Goal: Task Accomplishment & Management: Complete application form

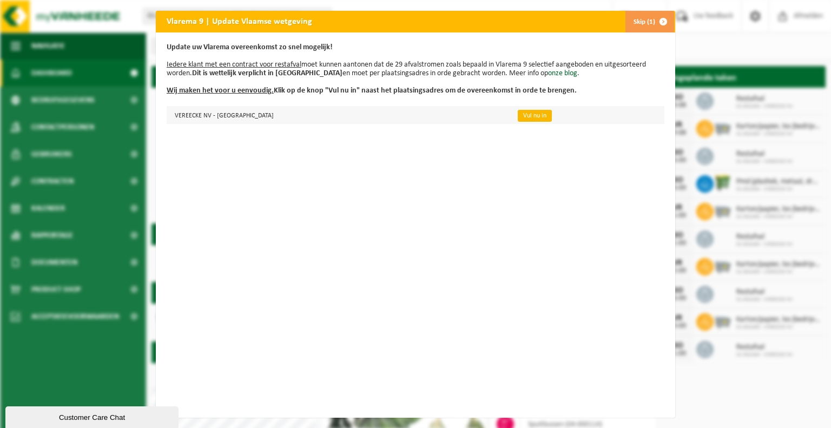
click at [517, 116] on link "Vul nu in" at bounding box center [534, 116] width 34 height 12
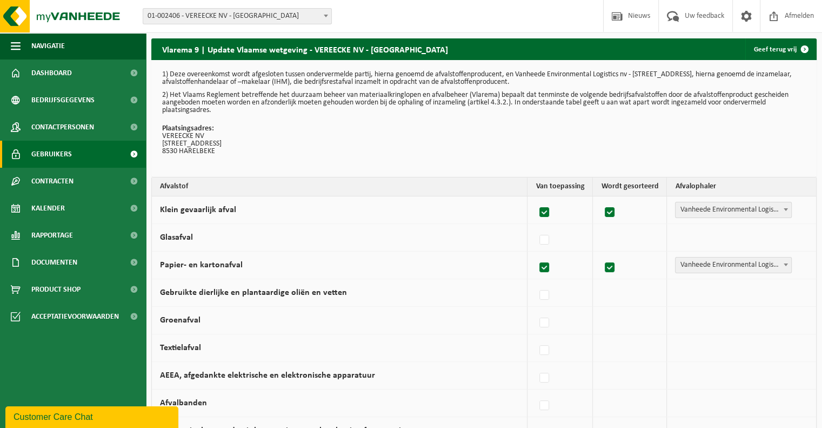
click at [48, 158] on span "Gebruikers" at bounding box center [51, 154] width 41 height 27
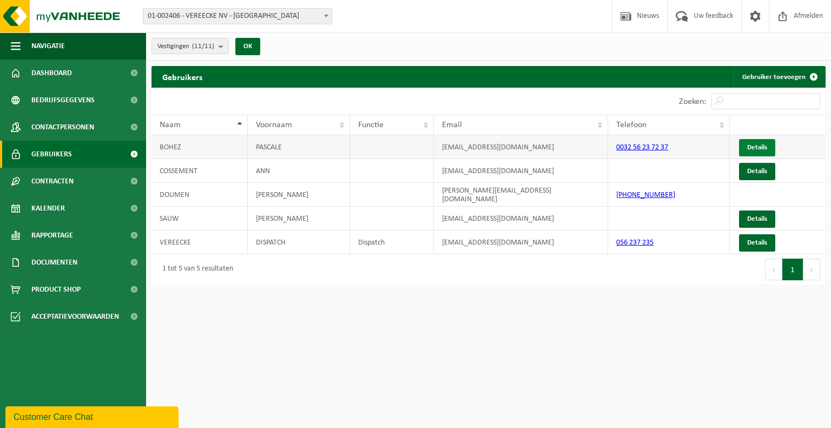
click at [753, 146] on link "Details" at bounding box center [757, 147] width 36 height 17
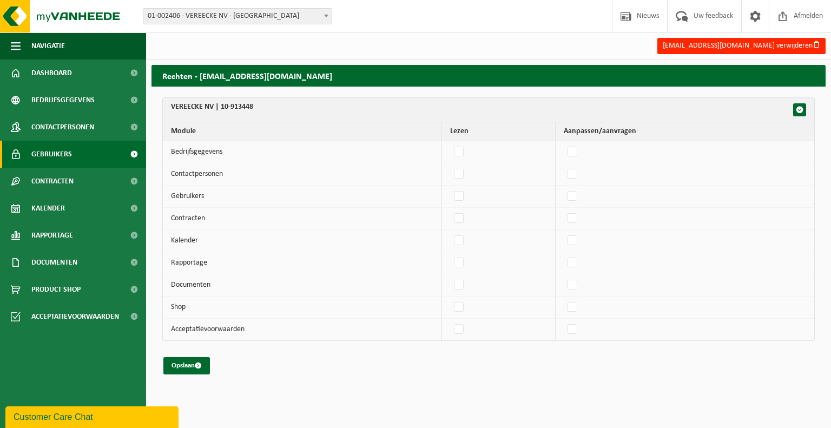
click at [68, 157] on span "Gebruikers" at bounding box center [51, 154] width 41 height 27
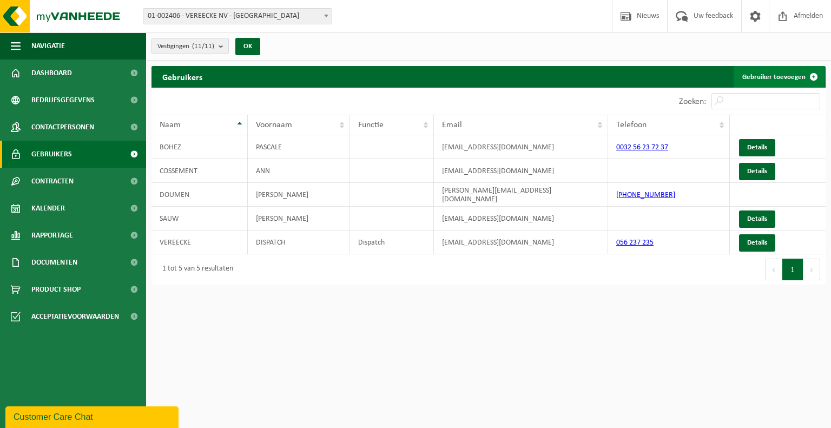
click at [785, 75] on link "Gebruiker toevoegen" at bounding box center [778, 77] width 91 height 22
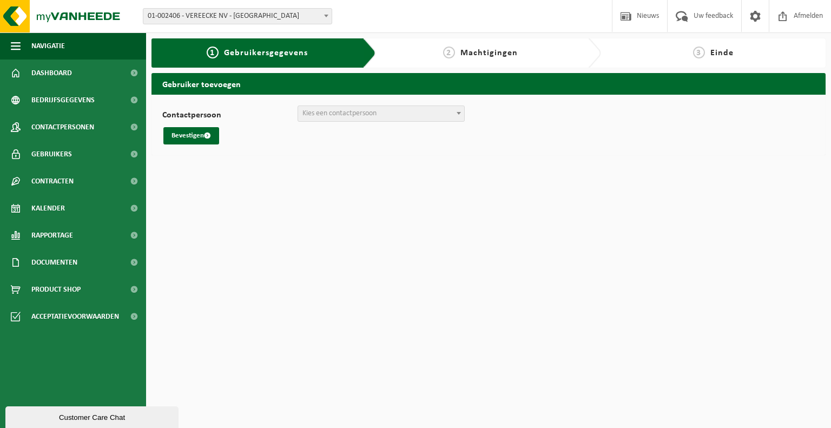
click at [373, 114] on span "Kies een contactpersoon" at bounding box center [339, 113] width 74 height 8
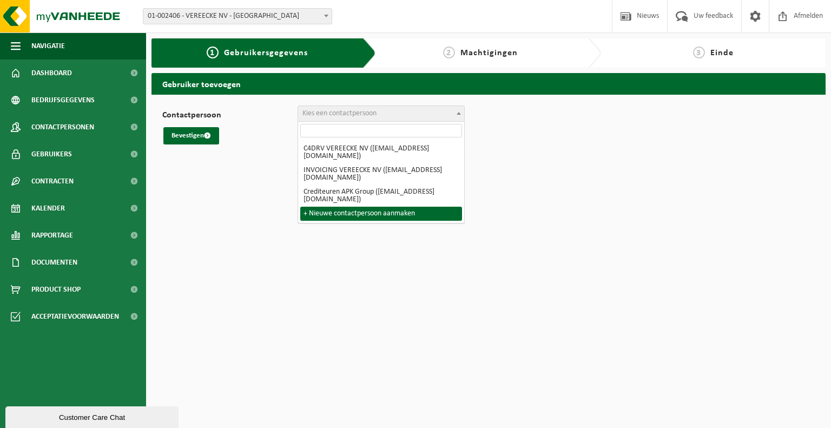
select select "0"
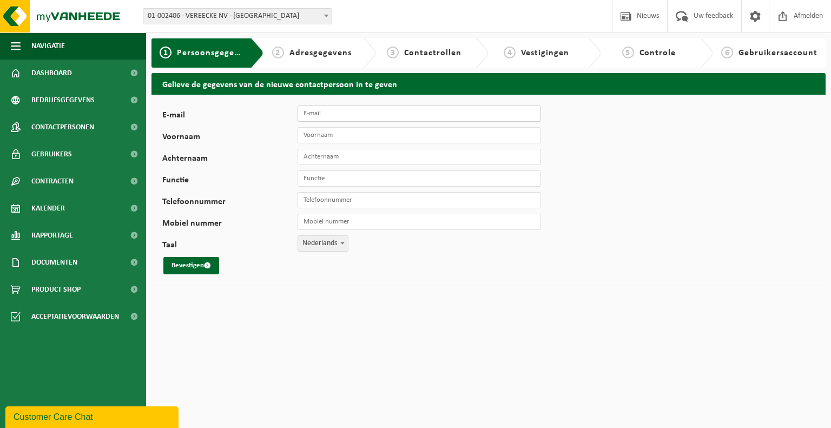
click at [340, 117] on input "E-mail" at bounding box center [418, 113] width 243 height 16
type input "christel.kerkhofs@apkgroup.eu"
type input "Christel"
type input "Kerkhofs"
type input "+32 492 13 26 75"
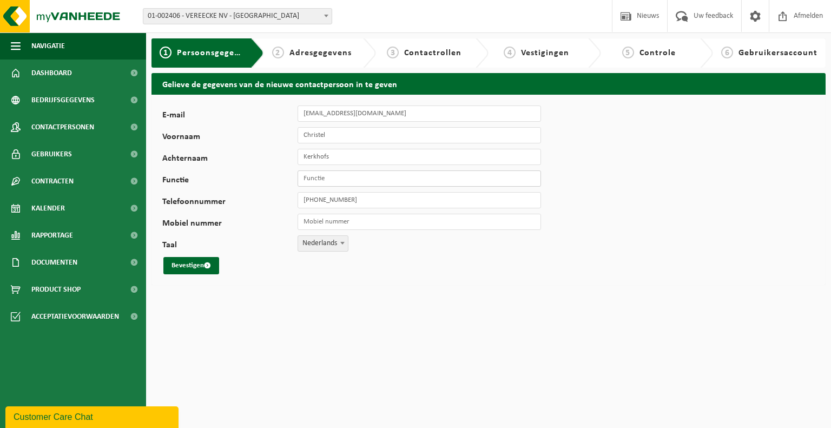
click at [344, 179] on input "Functie" at bounding box center [418, 178] width 243 height 16
type input "Gebouwenbeheer"
click at [192, 265] on button "Bevestigen" at bounding box center [191, 265] width 56 height 17
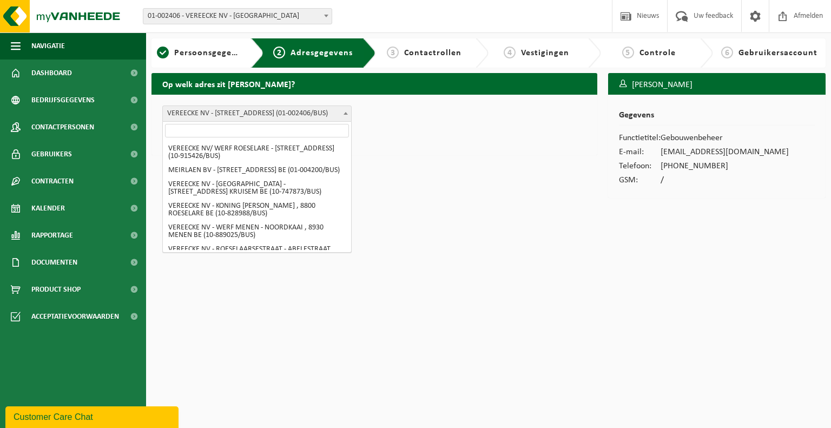
click at [346, 114] on b at bounding box center [345, 113] width 4 height 3
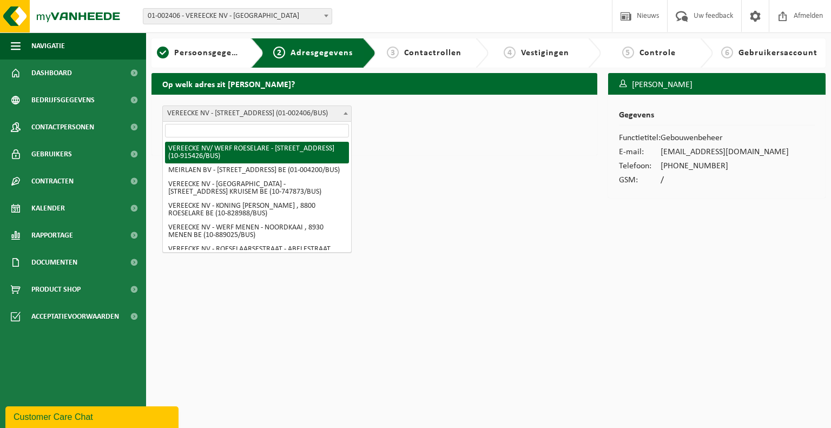
click at [409, 162] on div "Op welk adres zit Christel Kerkhofs? VEREECKE NV/ WERF ROESELARE - GITSESTRAAT …" at bounding box center [374, 138] width 456 height 130
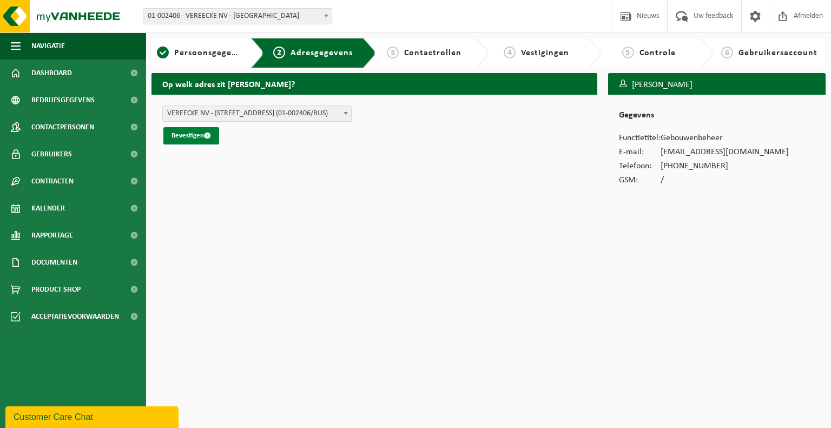
click at [193, 131] on button "Bevestigen" at bounding box center [191, 135] width 56 height 17
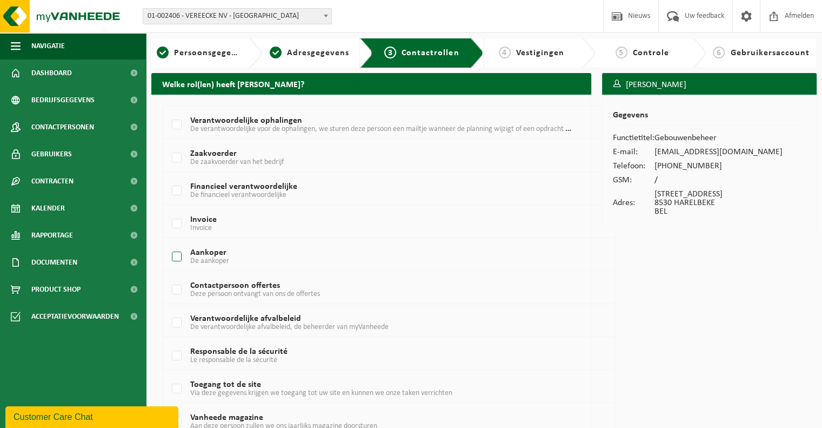
click at [176, 259] on label "Aankoper De aankoper" at bounding box center [371, 257] width 402 height 16
click at [168, 243] on input "Aankoper De aankoper" at bounding box center [168, 243] width 1 height 1
checkbox input "true"
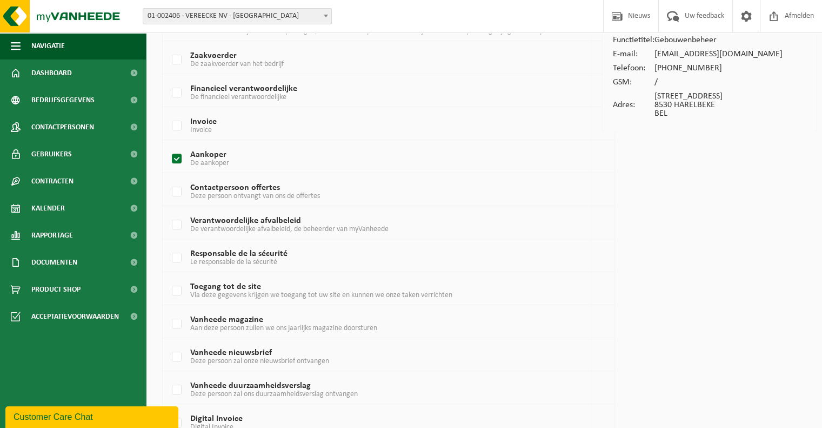
scroll to position [162, 0]
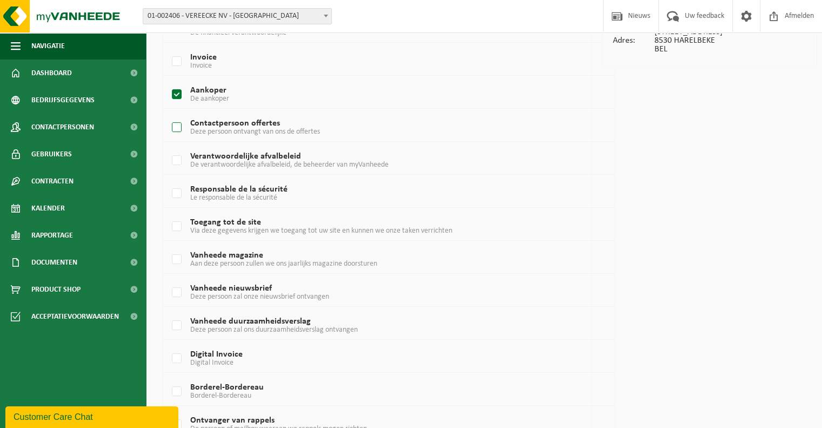
click at [174, 127] on label "Contactpersoon offertes Deze persoon ontvangt van ons de offertes" at bounding box center [371, 127] width 402 height 16
click at [168, 114] on input "Contactpersoon offertes Deze persoon ontvangt van ons de offertes" at bounding box center [168, 114] width 1 height 1
checkbox input "true"
click at [179, 162] on label "Verantwoordelijke afvalbeleid De verantwoordelijke afvalbeleid, de beheerder va…" at bounding box center [371, 160] width 402 height 16
click at [168, 147] on input "Verantwoordelijke afvalbeleid De verantwoordelijke afvalbeleid, de beheerder va…" at bounding box center [168, 147] width 1 height 1
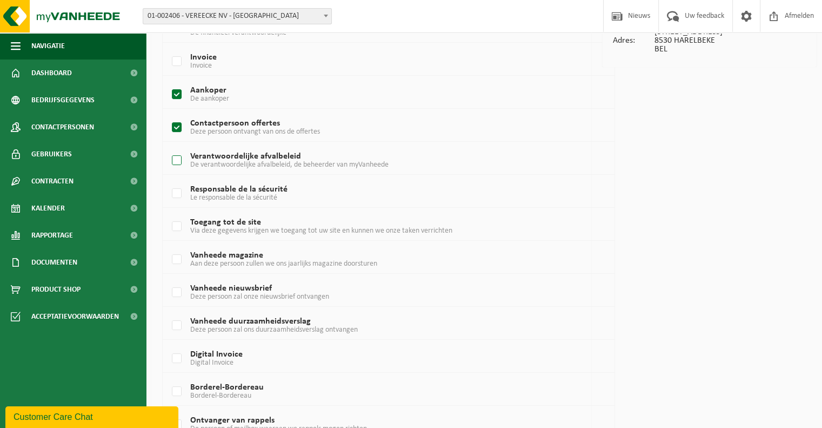
checkbox input "true"
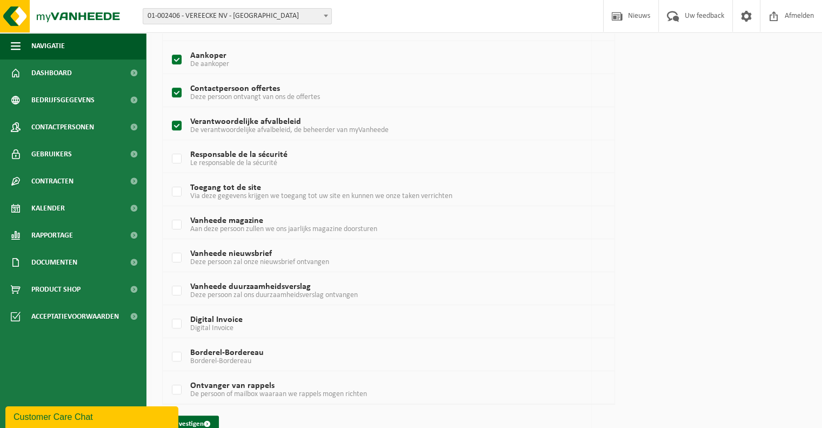
scroll to position [215, 0]
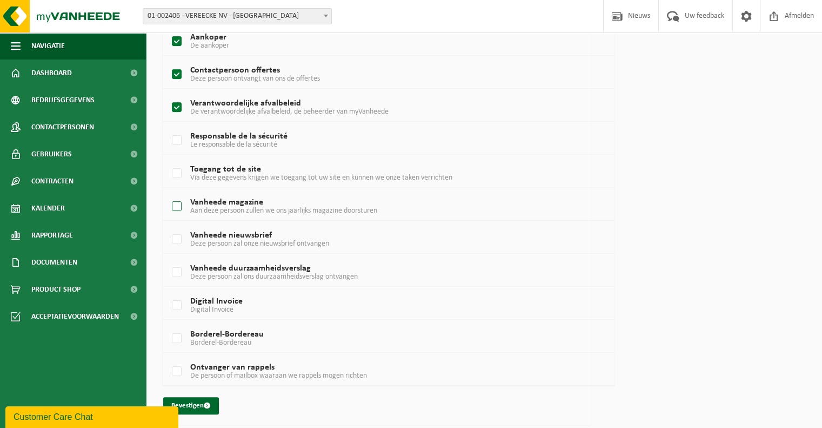
click at [175, 203] on label "Vanheede magazine Aan deze persoon zullen we ons jaarlijks magazine doorsturen" at bounding box center [371, 206] width 402 height 16
click at [168, 193] on input "Vanheede magazine Aan deze persoon zullen we ons jaarlijks magazine doorsturen" at bounding box center [168, 192] width 1 height 1
checkbox input "true"
click at [180, 240] on label "Vanheede nieuwsbrief Deze persoon zal onze nieuwsbrief ontvangen" at bounding box center [371, 239] width 402 height 16
click at [168, 226] on input "Vanheede nieuwsbrief Deze persoon zal onze nieuwsbrief ontvangen" at bounding box center [168, 225] width 1 height 1
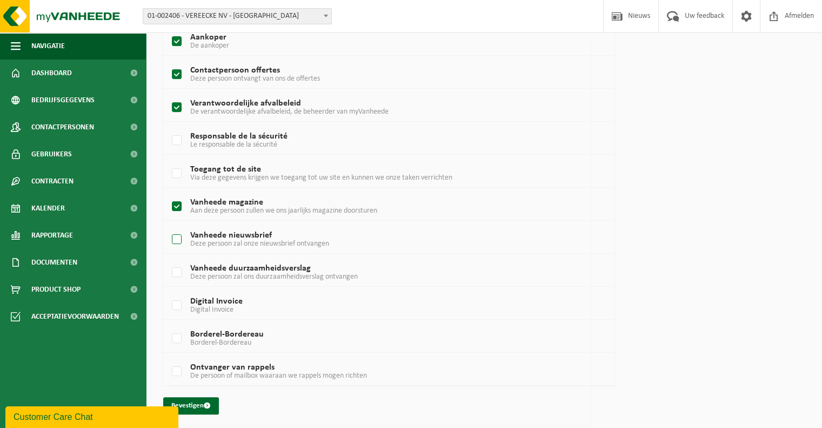
checkbox input "true"
click at [175, 269] on label "Vanheede duurzaamheidsverslag Deze persoon zal ons duurzaamheidsverslag ontvang…" at bounding box center [371, 272] width 402 height 16
click at [168, 259] on input "Vanheede duurzaamheidsverslag Deze persoon zal ons duurzaamheidsverslag ontvang…" at bounding box center [168, 258] width 1 height 1
checkbox input "true"
click at [183, 401] on button "Bevestigen" at bounding box center [191, 405] width 56 height 17
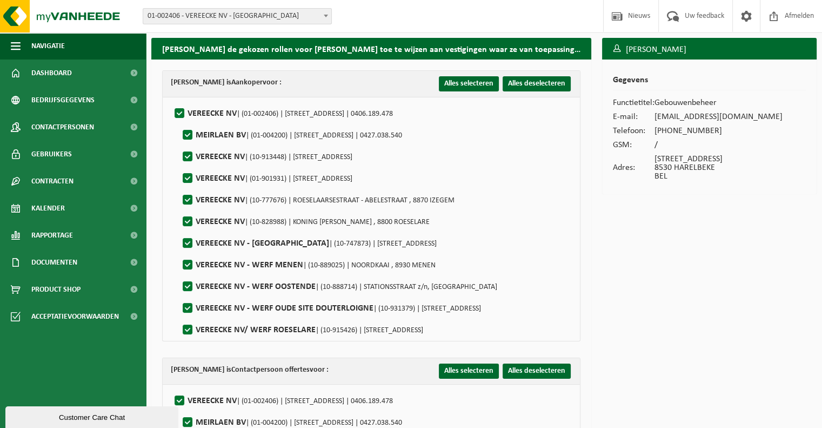
scroll to position [54, 0]
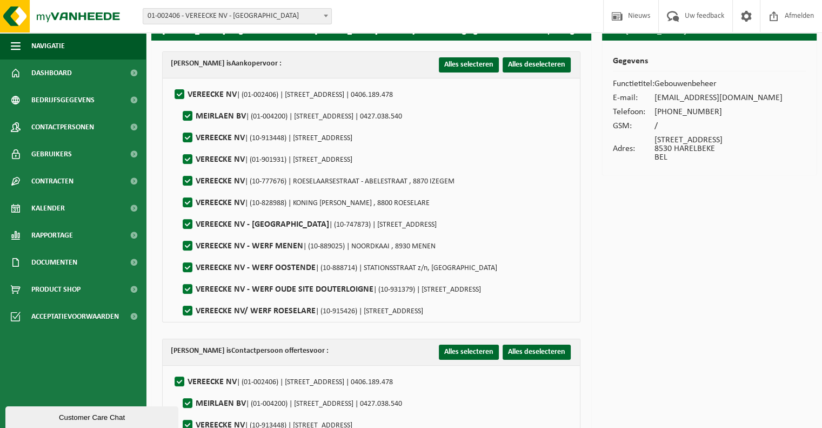
click at [184, 309] on label"] "VEREECKE NV/ WERF ROESELARE | (10-915426) | GITSESTRAAT 147, 8800 ROESELARE" at bounding box center [302, 311] width 243 height 16
click at [179, 297] on input "VEREECKE NV/ WERF ROESELARE | (10-915426) | GITSESTRAAT 147, 8800 ROESELARE" at bounding box center [178, 297] width 1 height 1
checkbox input "false"
click at [188, 291] on label"] "VEREECKE NV - WERF OUDE SITE DOUTERLOIGNE | (10-931379) | VICHTSESTEENWEG , 857…" at bounding box center [331, 289] width 301 height 16
click at [179, 276] on input "VEREECKE NV - WERF OUDE SITE DOUTERLOIGNE | (10-931379) | VICHTSESTEENWEG , 857…" at bounding box center [178, 275] width 1 height 1
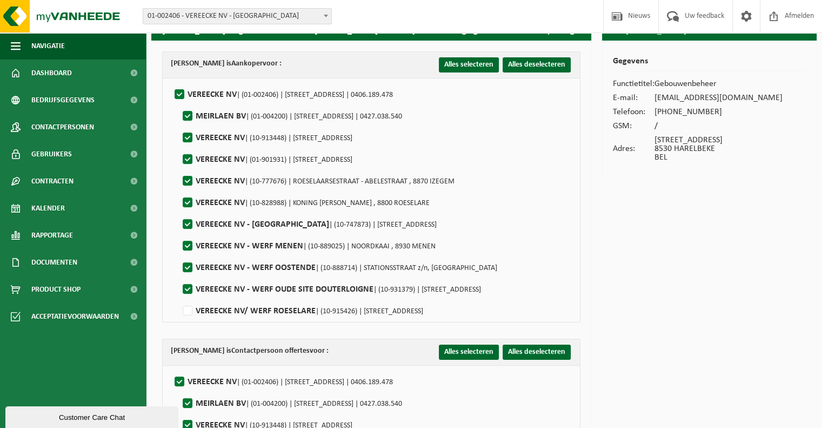
checkbox input "false"
click at [186, 265] on label"] "VEREECKE NV - WERF OOSTENDE | (10-888714) | STATIONSSTRAAT z/n, 8400 OOSTENDE" at bounding box center [339, 268] width 317 height 16
click at [179, 254] on input "VEREECKE NV - WERF OOSTENDE | (10-888714) | STATIONSSTRAAT z/n, 8400 OOSTENDE" at bounding box center [178, 254] width 1 height 1
checkbox input "false"
click at [188, 242] on label"] "VEREECKE NV - WERF MENEN | (10-889025) | NOORDKAAI , 8930 MENEN" at bounding box center [308, 246] width 255 height 16
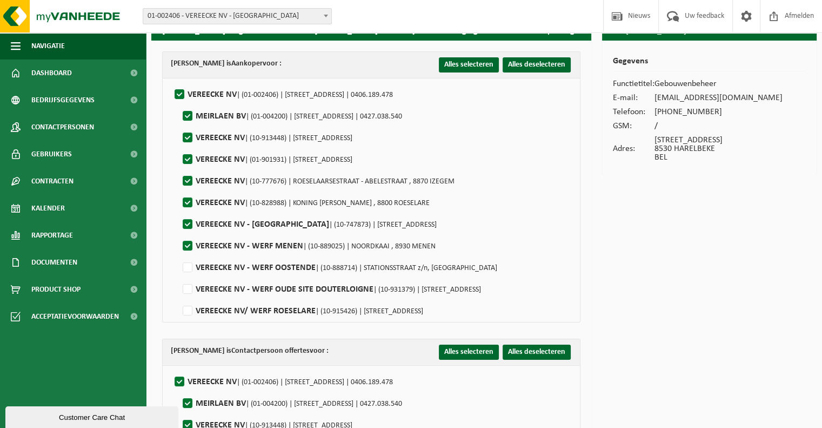
click at [179, 233] on input "VEREECKE NV - WERF MENEN | (10-889025) | NOORDKAAI , 8930 MENEN" at bounding box center [178, 232] width 1 height 1
checkbox input "false"
click at [187, 221] on label"] "VEREECKE NV - MEIRLAEN | (10-747873) | KOKERSTRAAT 2, 9750 KRUISEM" at bounding box center [309, 224] width 256 height 16
click at [179, 211] on input "VEREECKE NV - MEIRLAEN | (10-747873) | KOKERSTRAAT 2, 9750 KRUISEM" at bounding box center [178, 210] width 1 height 1
checkbox input "false"
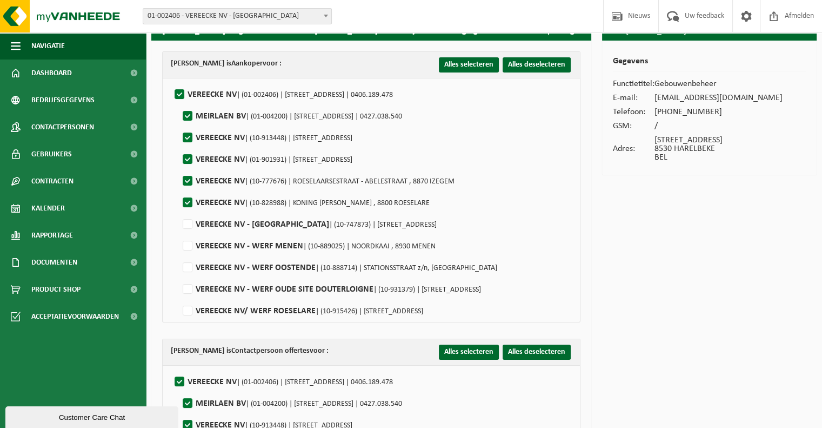
click at [192, 198] on label"] "VEREECKE NV | (10-828988) | KONING ALBERT I LAAN , 8800 ROESELARE" at bounding box center [305, 203] width 249 height 16
click at [179, 189] on input "VEREECKE NV | (10-828988) | KONING ALBERT I LAAN , 8800 ROESELARE" at bounding box center [178, 189] width 1 height 1
checkbox input "false"
click at [187, 181] on label"] "VEREECKE NV | (10-777676) | ROESELAARSESTRAAT - ABELESTRAAT , 8870 IZEGEM" at bounding box center [318, 181] width 274 height 16
click at [179, 168] on input "VEREECKE NV | (10-777676) | ROESELAARSESTRAAT - ABELESTRAAT , 8870 IZEGEM" at bounding box center [178, 167] width 1 height 1
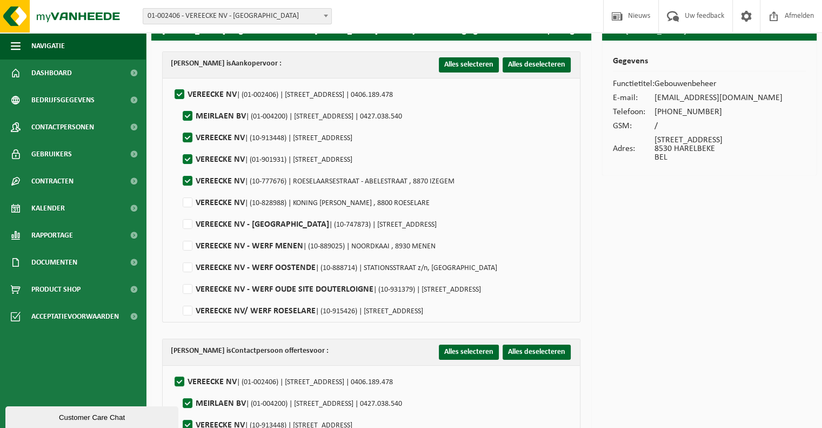
checkbox input "false"
click at [190, 114] on label"] "MEIRLAEN BV | (01-004200) | KOKERSTRAAT 2, 9750 KRUISEM | 0427.038.540" at bounding box center [292, 116] width 222 height 16
click at [179, 103] on input "MEIRLAEN BV | (01-004200) | KOKERSTRAAT 2, 9750 KRUISEM | 0427.038.540" at bounding box center [178, 102] width 1 height 1
checkbox input "false"
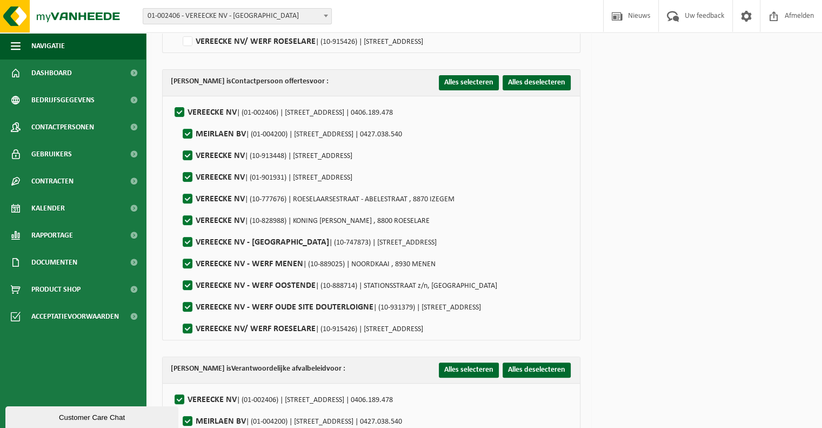
scroll to position [378, 0]
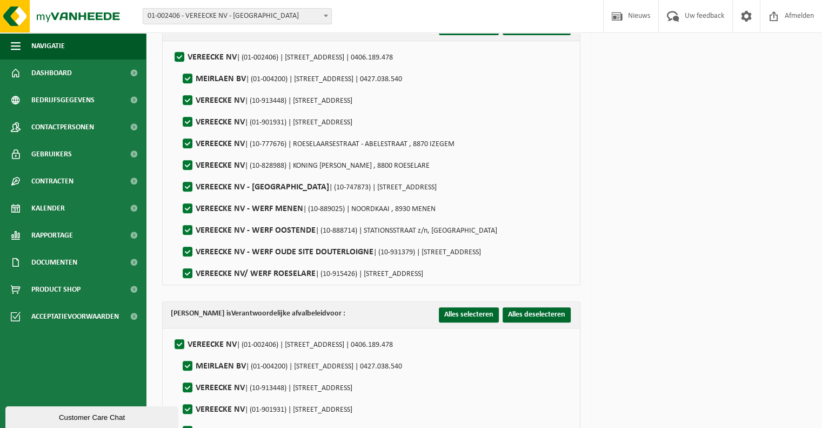
click at [191, 270] on label"] "VEREECKE NV/ WERF ROESELARE | (10-915426) | GITSESTRAAT 147, 8800 ROESELARE" at bounding box center [302, 273] width 243 height 16
click at [179, 260] on input "VEREECKE NV/ WERF ROESELARE | (10-915426) | GITSESTRAAT 147, 8800 ROESELARE" at bounding box center [178, 260] width 1 height 1
checkbox input "false"
click at [188, 249] on label"] "VEREECKE NV - WERF OUDE SITE DOUTERLOIGNE | (10-931379) | VICHTSESTEENWEG , 857…" at bounding box center [331, 252] width 301 height 16
click at [179, 238] on input "VEREECKE NV - WERF OUDE SITE DOUTERLOIGNE | (10-931379) | VICHTSESTEENWEG , 857…" at bounding box center [178, 238] width 1 height 1
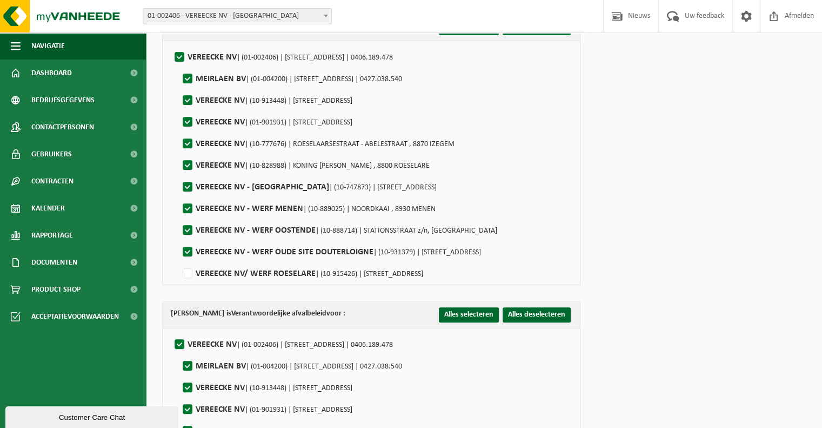
checkbox input "false"
click at [185, 229] on label"] "VEREECKE NV - WERF OOSTENDE | (10-888714) | STATIONSSTRAAT z/n, 8400 OOSTENDE" at bounding box center [339, 230] width 317 height 16
click at [179, 217] on input "VEREECKE NV - WERF OOSTENDE | (10-888714) | STATIONSSTRAAT z/n, 8400 OOSTENDE" at bounding box center [178, 216] width 1 height 1
checkbox input "false"
click at [188, 209] on label"] "VEREECKE NV - WERF MENEN | (10-889025) | NOORDKAAI , 8930 MENEN" at bounding box center [308, 209] width 255 height 16
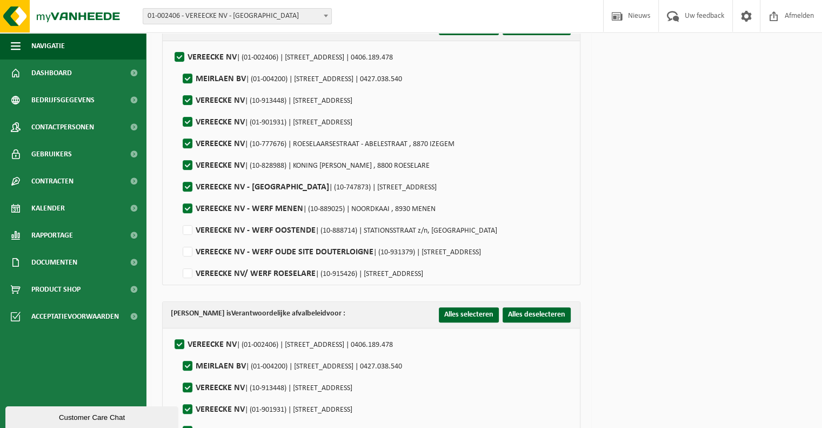
click at [179, 195] on input "VEREECKE NV - WERF MENEN | (10-889025) | NOORDKAAI , 8930 MENEN" at bounding box center [178, 195] width 1 height 1
checkbox input "false"
click at [179, 53] on label"] "VEREECKE NV | (01-002406) | SPOORWEGSTRAAT 4, 8530 HARELBEKE | 0406.189.478" at bounding box center [282, 57] width 221 height 16
click at [171, 44] on input "VEREECKE NV | (01-002406) | SPOORWEGSTRAAT 4, 8530 HARELBEKE | 0406.189.478" at bounding box center [170, 43] width 1 height 1
checkbox input "false"
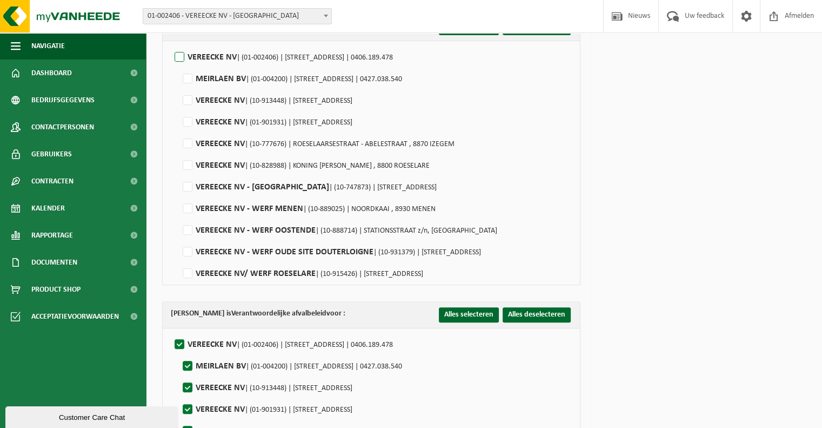
checkbox input "false"
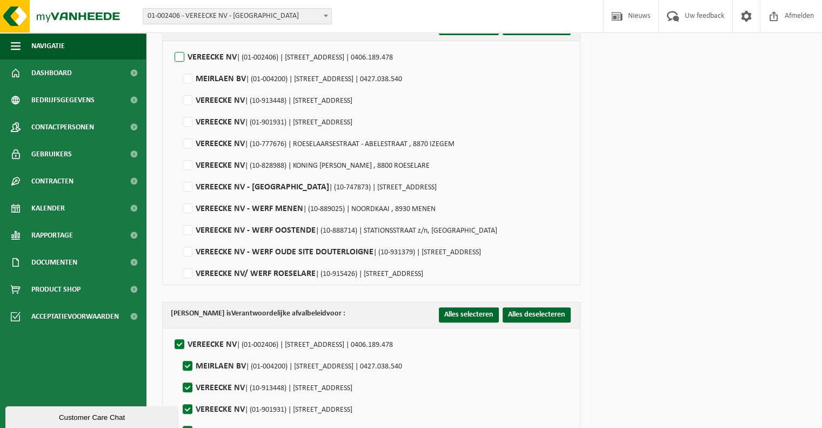
checkbox input "false"
click at [179, 53] on label"] "VEREECKE NV | (01-002406) | SPOORWEGSTRAAT 4, 8530 HARELBEKE | 0406.189.478" at bounding box center [282, 57] width 221 height 16
click at [171, 44] on input "VEREECKE NV | (01-002406) | SPOORWEGSTRAAT 4, 8530 HARELBEKE | 0406.189.478" at bounding box center [170, 43] width 1 height 1
checkbox input "true"
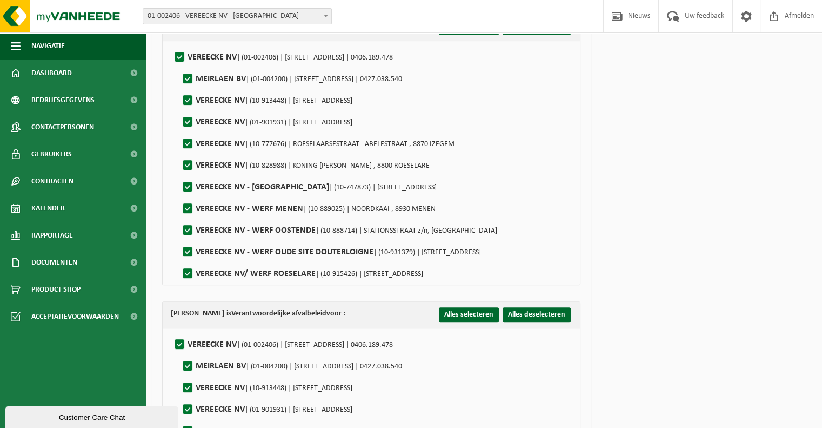
checkbox input "true"
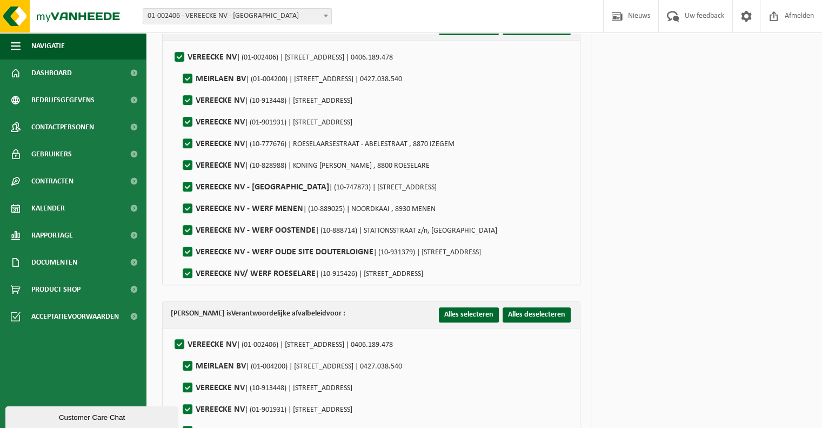
checkbox input "true"
click at [177, 56] on label"] "VEREECKE NV | (01-002406) | SPOORWEGSTRAAT 4, 8530 HARELBEKE | 0406.189.478" at bounding box center [282, 57] width 221 height 16
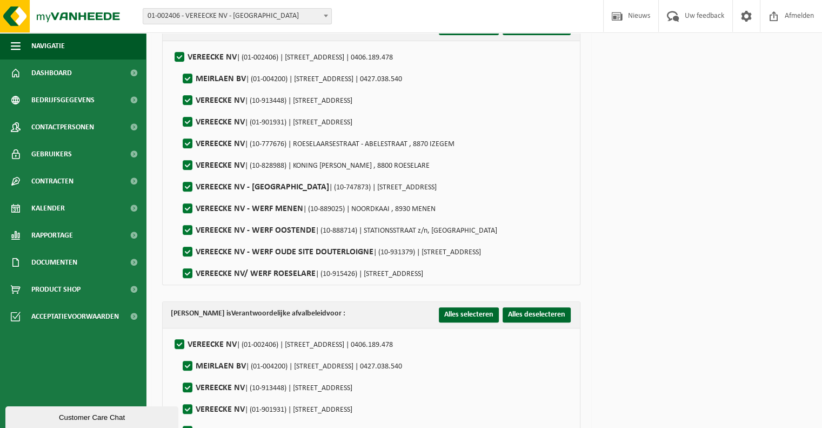
click at [171, 44] on input "VEREECKE NV | (01-002406) | SPOORWEGSTRAAT 4, 8530 HARELBEKE | 0406.189.478" at bounding box center [170, 43] width 1 height 1
checkbox input "false"
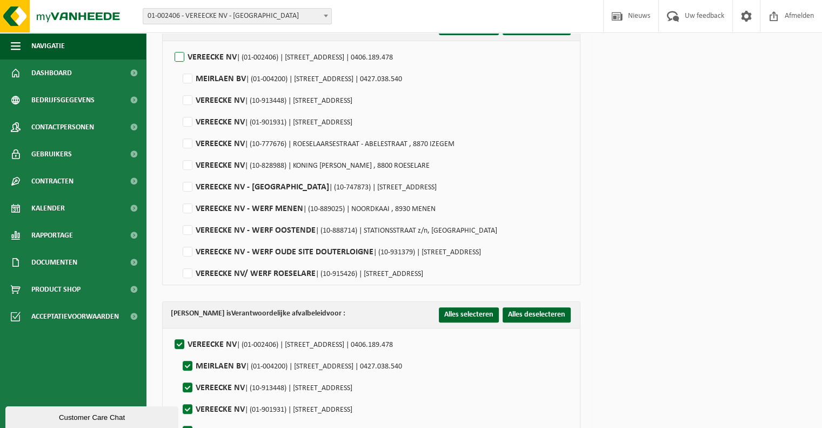
checkbox input "false"
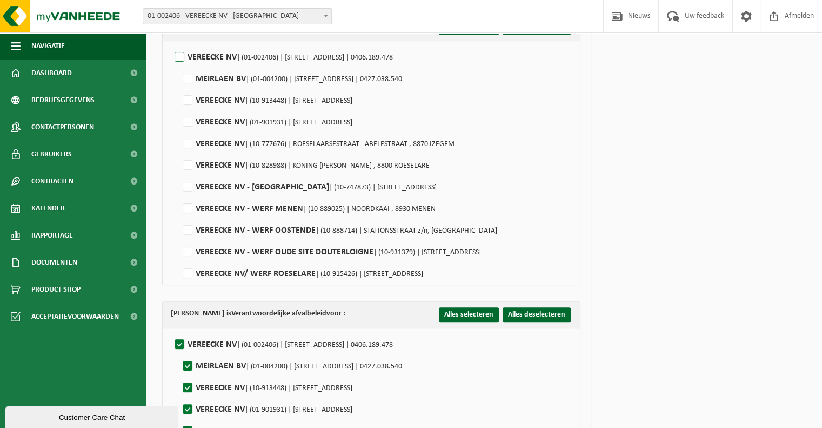
checkbox input "false"
click at [188, 97] on label"] "VEREECKE NV | (10-913448) | SPOORWEGSTRAAT 2, 8530 HARELBEKE" at bounding box center [267, 100] width 172 height 16
click at [179, 87] on input "VEREECKE NV | (10-913448) | SPOORWEGSTRAAT 2, 8530 HARELBEKE" at bounding box center [178, 87] width 1 height 1
checkbox input "true"
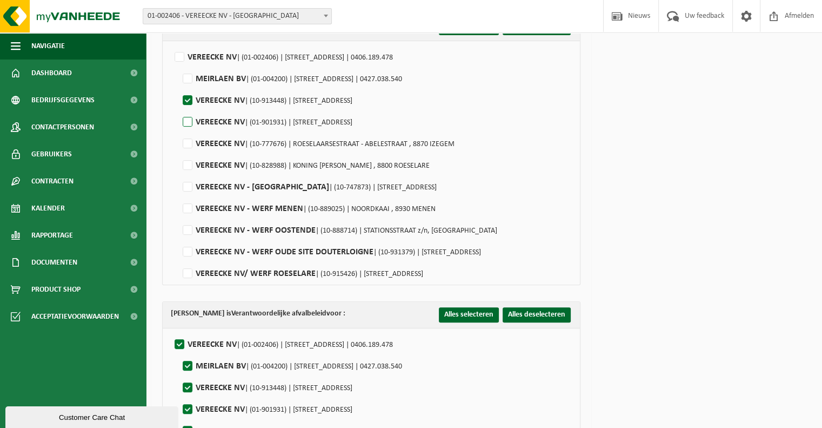
click at [184, 118] on label"] "VEREECKE NV | (01-901931) | SPOORWEGSTRAAT 4, 8530 HARELBEKE" at bounding box center [267, 122] width 172 height 16
click at [179, 109] on input "VEREECKE NV | (01-901931) | SPOORWEGSTRAAT 4, 8530 HARELBEKE" at bounding box center [178, 108] width 1 height 1
checkbox input "true"
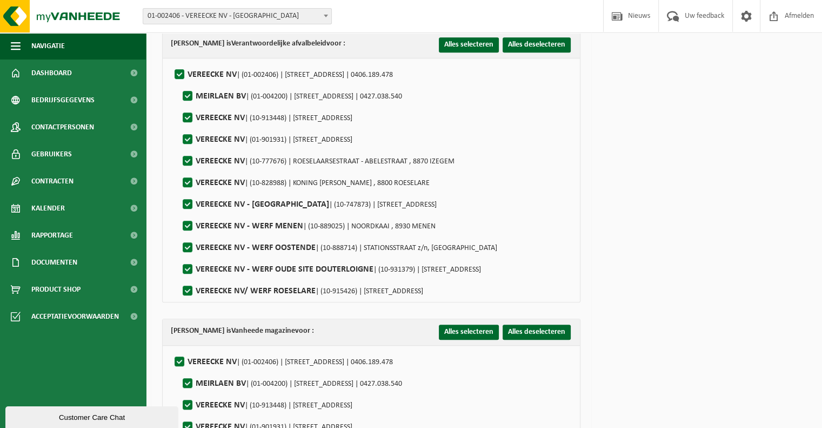
scroll to position [649, 0]
click at [181, 70] on label"] "VEREECKE NV | (01-002406) | SPOORWEGSTRAAT 4, 8530 HARELBEKE | 0406.189.478" at bounding box center [282, 74] width 221 height 16
click at [171, 61] on input "VEREECKE NV | (01-002406) | SPOORWEGSTRAAT 4, 8530 HARELBEKE | 0406.189.478" at bounding box center [170, 60] width 1 height 1
checkbox input "false"
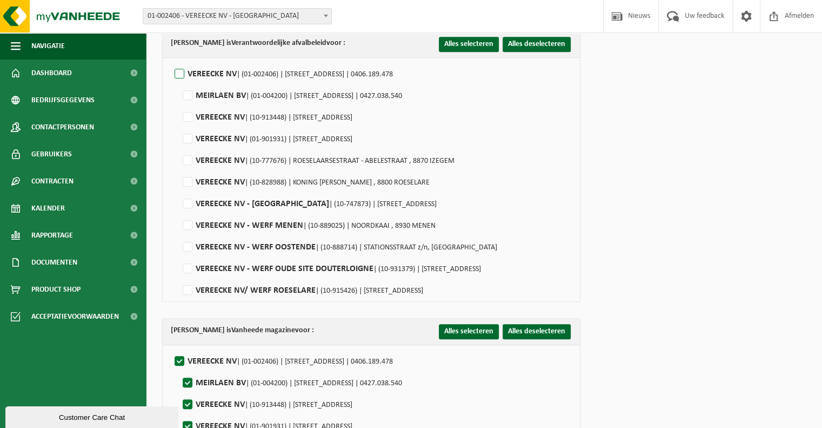
checkbox input "false"
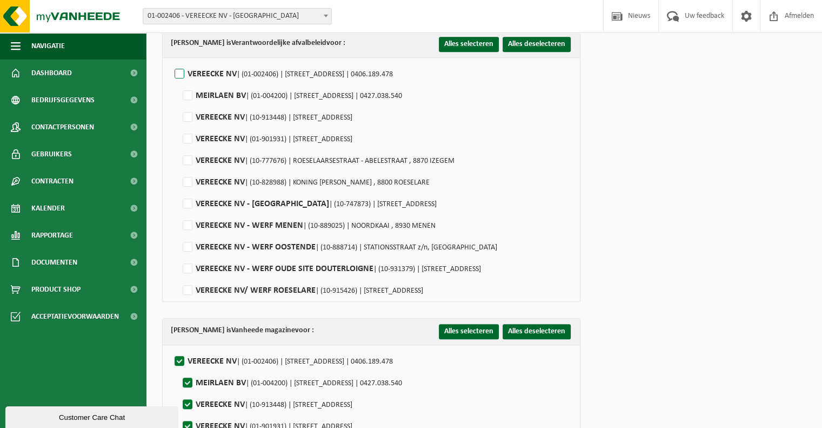
checkbox input "false"
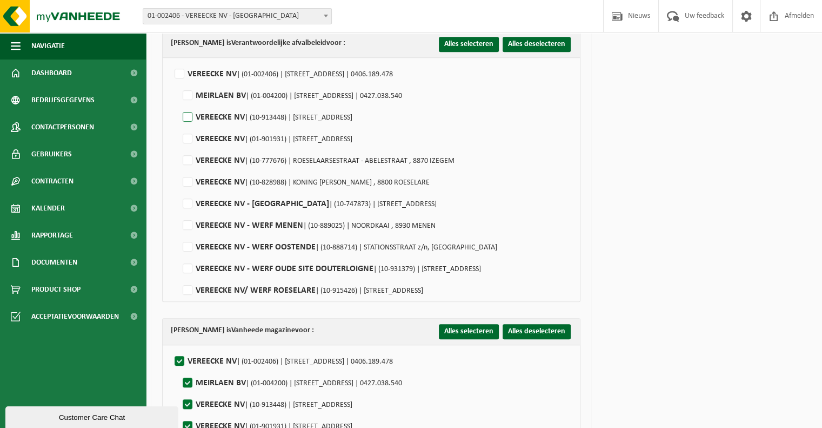
click at [190, 114] on label"] "VEREECKE NV | (10-913448) | SPOORWEGSTRAAT 2, 8530 HARELBEKE" at bounding box center [267, 117] width 172 height 16
click at [179, 104] on input "VEREECKE NV | (10-913448) | SPOORWEGSTRAAT 2, 8530 HARELBEKE" at bounding box center [178, 103] width 1 height 1
checkbox input "true"
click at [188, 135] on label"] "VEREECKE NV | (01-901931) | SPOORWEGSTRAAT 4, 8530 HARELBEKE" at bounding box center [267, 139] width 172 height 16
click at [179, 125] on input "VEREECKE NV | (01-901931) | SPOORWEGSTRAAT 4, 8530 HARELBEKE" at bounding box center [178, 125] width 1 height 1
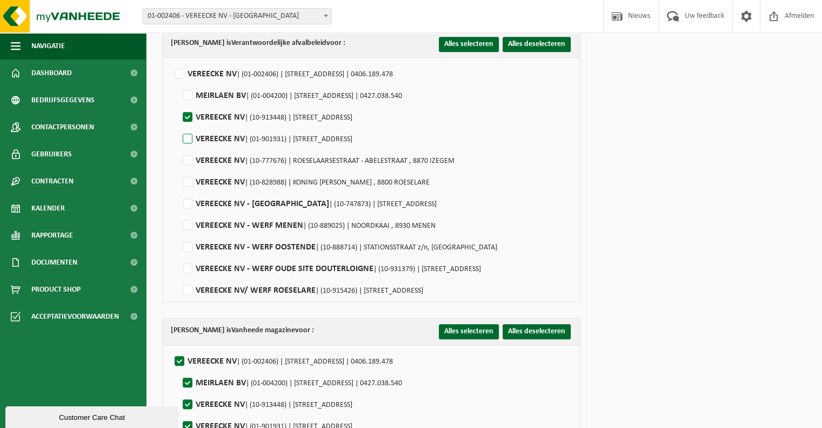
checkbox input "true"
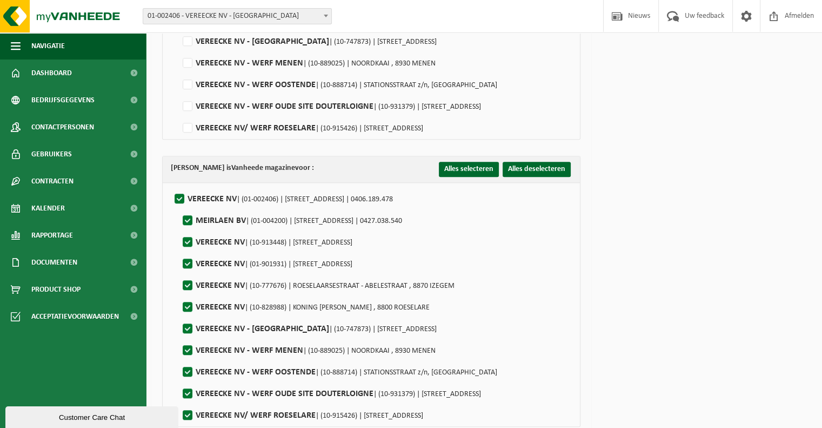
scroll to position [811, 0]
click at [181, 195] on label"] "VEREECKE NV | (01-002406) | SPOORWEGSTRAAT 4, 8530 HARELBEKE | 0406.189.478" at bounding box center [282, 199] width 221 height 16
click at [171, 185] on input "VEREECKE NV | (01-002406) | SPOORWEGSTRAAT 4, 8530 HARELBEKE | 0406.189.478" at bounding box center [170, 185] width 1 height 1
checkbox input "false"
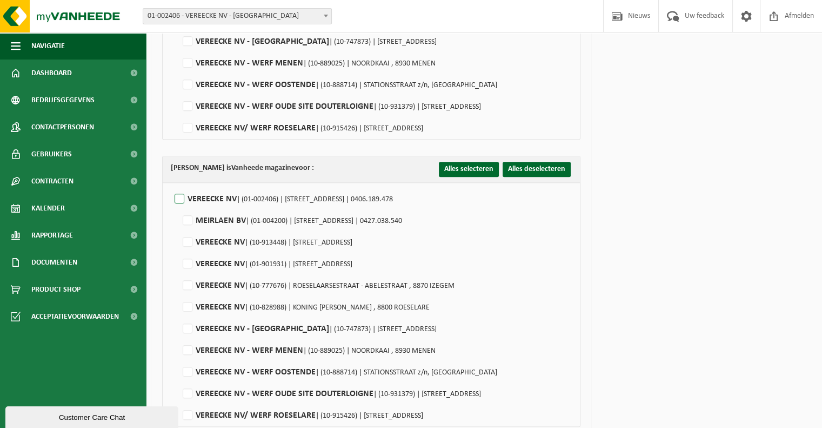
checkbox input "false"
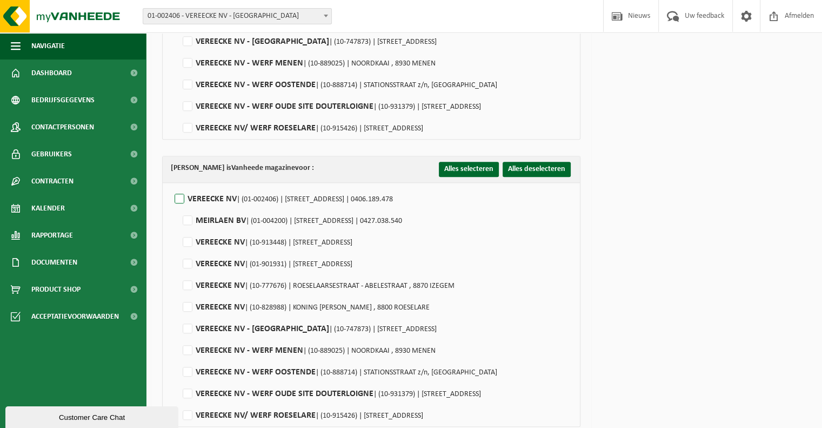
checkbox input "false"
click at [189, 237] on label"] "VEREECKE NV | (10-913448) | SPOORWEGSTRAAT 2, 8530 HARELBEKE" at bounding box center [267, 242] width 172 height 16
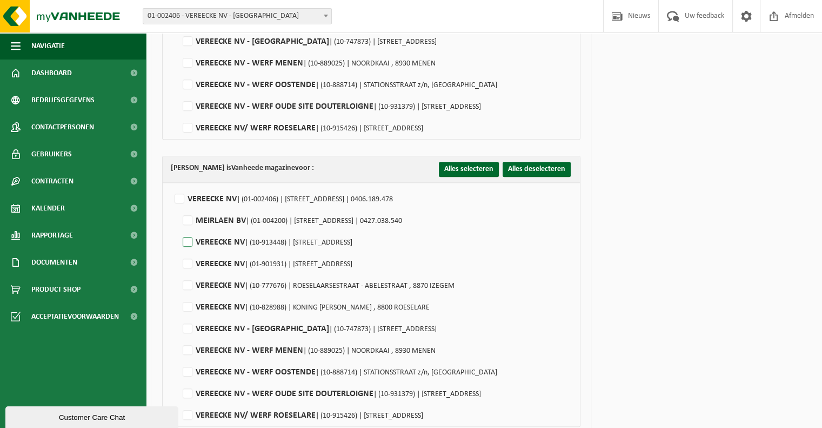
click at [179, 229] on input "VEREECKE NV | (10-913448) | SPOORWEGSTRAAT 2, 8530 HARELBEKE" at bounding box center [178, 228] width 1 height 1
checkbox input "true"
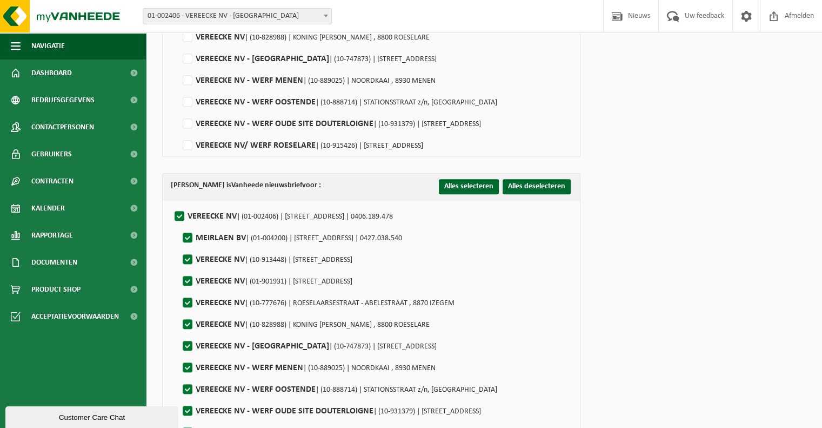
scroll to position [1081, 0]
click at [184, 211] on label"] "VEREECKE NV | (01-002406) | SPOORWEGSTRAAT 4, 8530 HARELBEKE | 0406.189.478" at bounding box center [282, 216] width 221 height 16
click at [171, 202] on input "VEREECKE NV | (01-002406) | SPOORWEGSTRAAT 4, 8530 HARELBEKE | 0406.189.478" at bounding box center [170, 202] width 1 height 1
checkbox input "false"
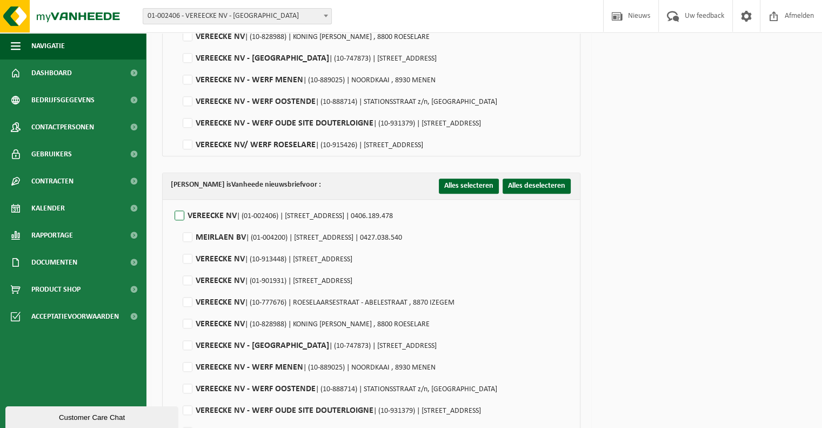
checkbox input "false"
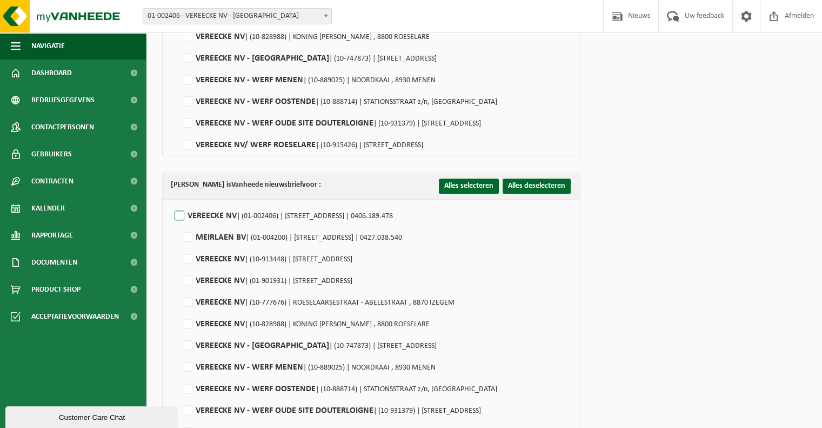
checkbox input "false"
click at [190, 255] on label"] "VEREECKE NV | (10-913448) | SPOORWEGSTRAAT 2, 8530 HARELBEKE" at bounding box center [267, 259] width 172 height 16
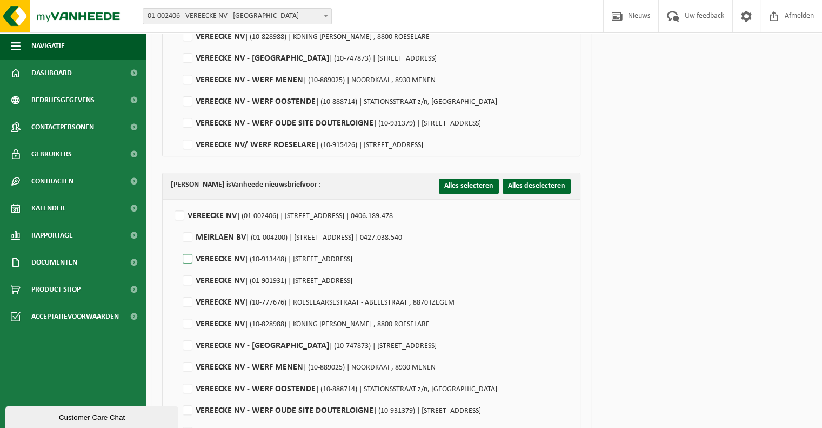
click at [179, 245] on input "VEREECKE NV | (10-913448) | SPOORWEGSTRAAT 2, 8530 HARELBEKE" at bounding box center [178, 245] width 1 height 1
checkbox input "true"
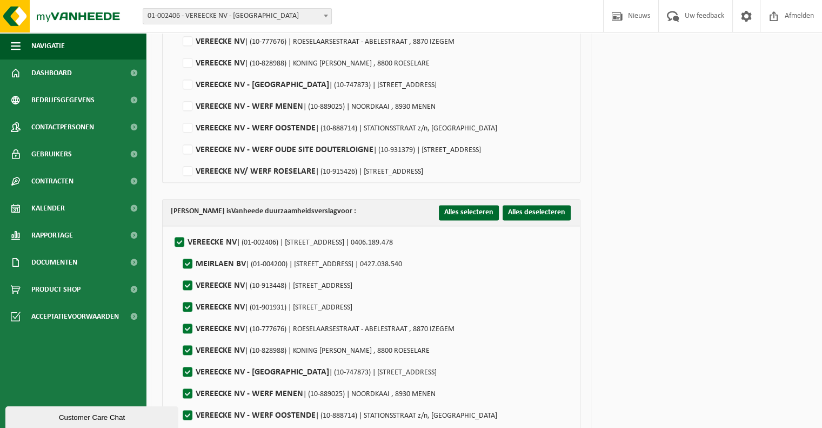
scroll to position [1430, 0]
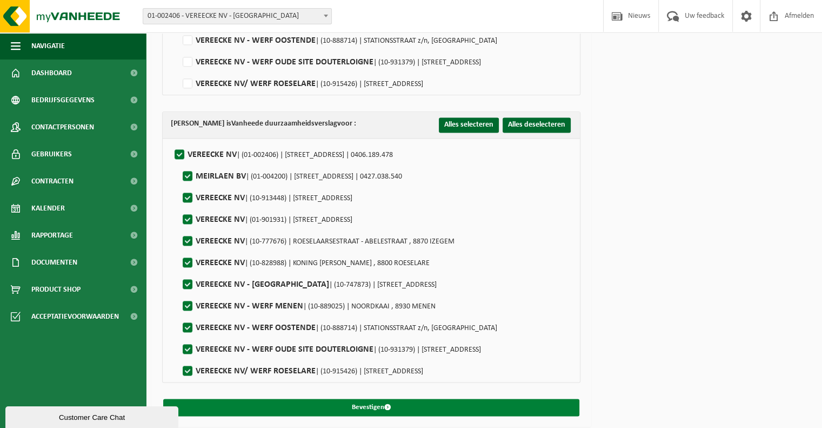
click at [391, 403] on span "submit" at bounding box center [387, 406] width 7 height 7
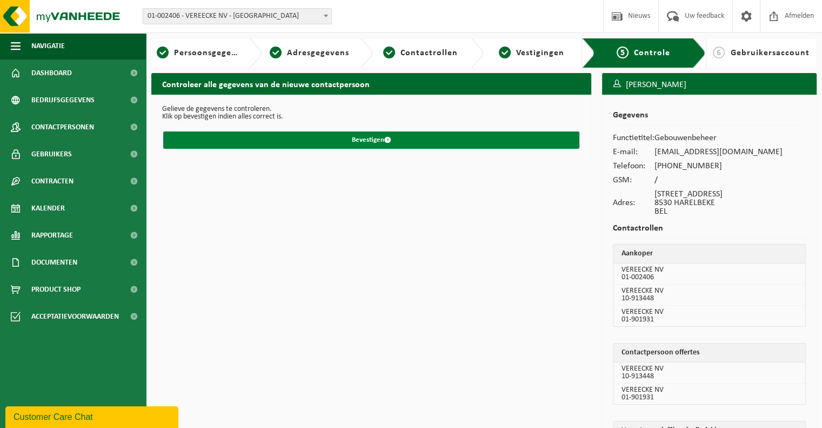
click at [365, 138] on button "Bevestigen" at bounding box center [371, 139] width 416 height 17
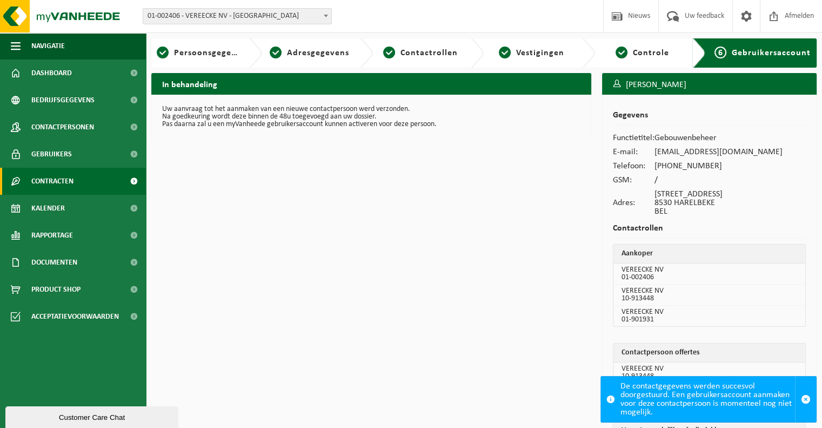
click at [65, 177] on span "Contracten" at bounding box center [52, 181] width 42 height 27
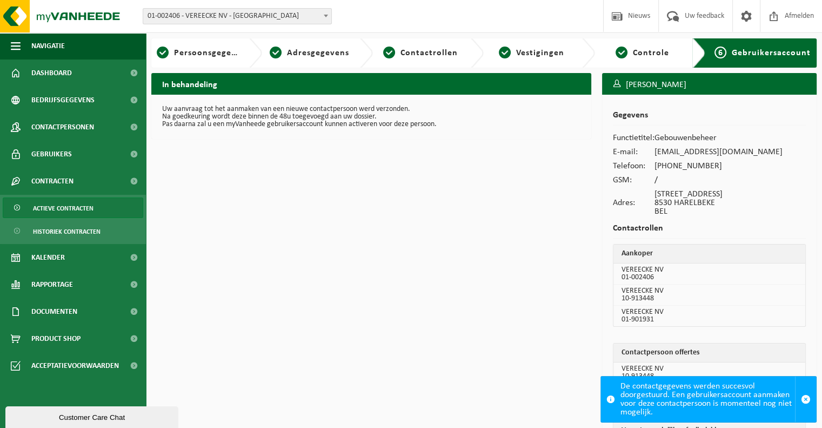
click at [58, 207] on span "Actieve contracten" at bounding box center [63, 208] width 61 height 21
